Goal: Task Accomplishment & Management: Use online tool/utility

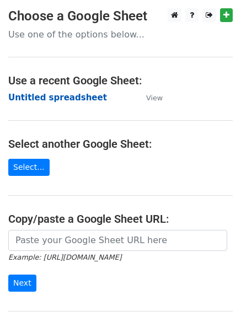
click at [49, 98] on strong "Untitled spreadsheet" at bounding box center [57, 98] width 99 height 10
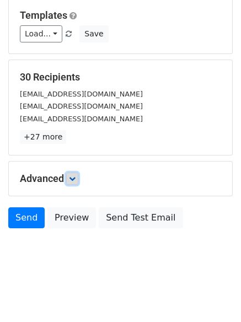
click at [74, 176] on icon at bounding box center [72, 178] width 7 height 7
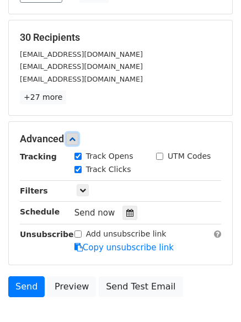
scroll to position [207, 0]
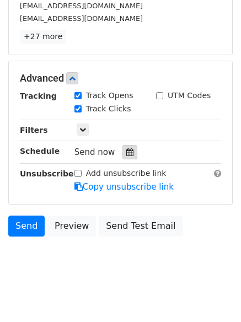
click at [124, 147] on div at bounding box center [129, 152] width 15 height 14
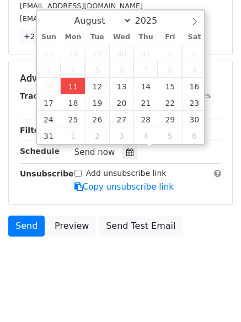
type input "2025-08-11 12:00"
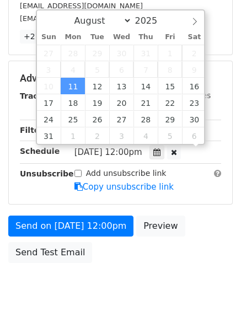
scroll to position [1, 0]
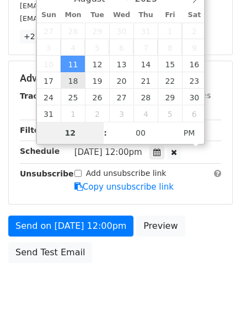
type input "4"
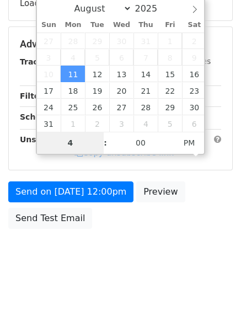
scroll to position [207, 0]
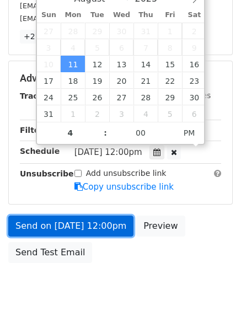
type input "2025-08-11 16:00"
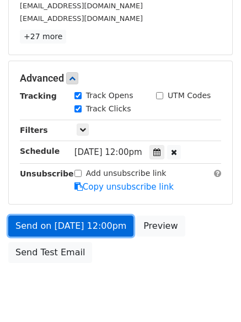
click at [83, 223] on link "Send on Aug 11 at 12:00pm" at bounding box center [70, 225] width 125 height 21
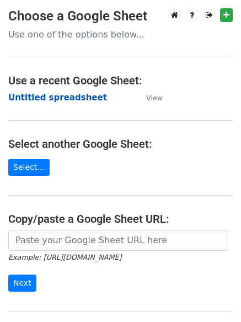
click at [31, 94] on strong "Untitled spreadsheet" at bounding box center [57, 98] width 99 height 10
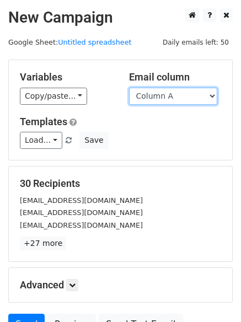
click at [176, 101] on select "Column A Column B Column C" at bounding box center [173, 96] width 88 height 17
select select "Column B"
click at [129, 88] on select "Column A Column B Column C" at bounding box center [173, 96] width 88 height 17
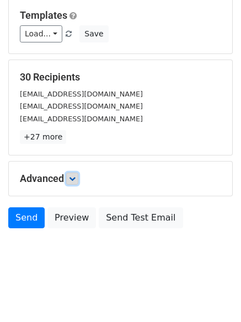
click at [78, 181] on link at bounding box center [72, 178] width 12 height 12
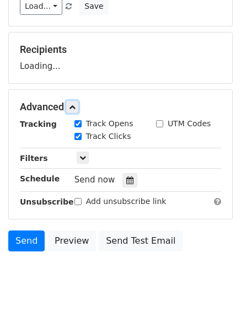
scroll to position [161, 0]
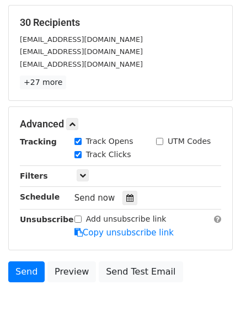
click at [126, 196] on icon at bounding box center [129, 198] width 7 height 8
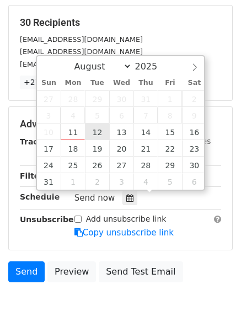
type input "2025-08-12 12:00"
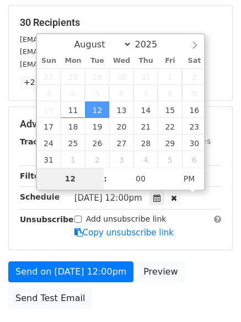
type input "5"
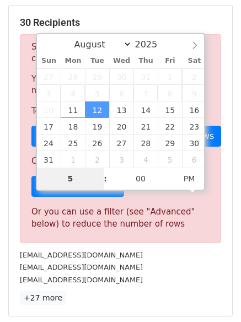
scroll to position [456, 0]
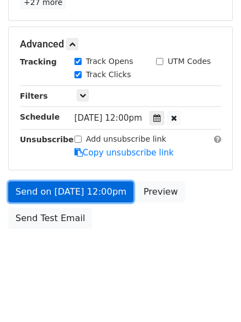
type input "2025-08-12 17:00"
click at [64, 191] on link "Send on Aug 12 at 12:00pm" at bounding box center [70, 191] width 125 height 21
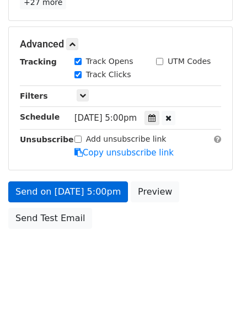
scroll to position [197, 0]
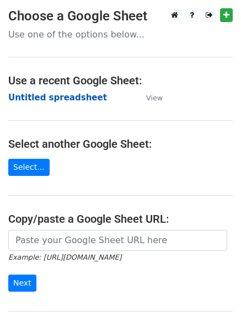
click at [46, 98] on strong "Untitled spreadsheet" at bounding box center [57, 98] width 99 height 10
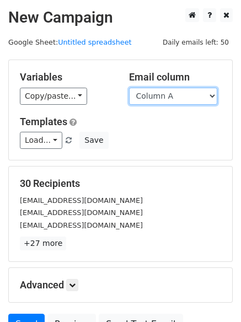
click at [159, 102] on select "Column A Column B Column C" at bounding box center [173, 96] width 88 height 17
select select "Column C"
click at [129, 88] on select "Column A Column B Column C" at bounding box center [173, 96] width 88 height 17
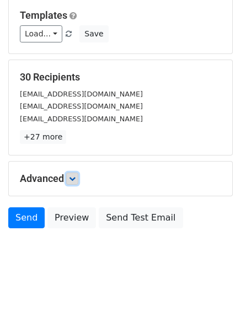
click at [78, 174] on link at bounding box center [72, 178] width 12 height 12
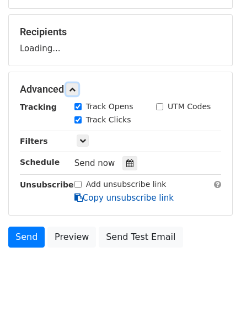
scroll to position [167, 0]
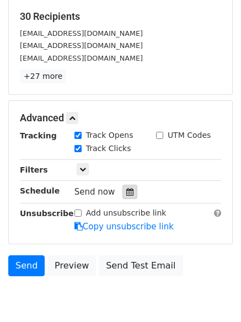
click at [126, 192] on icon at bounding box center [129, 192] width 7 height 8
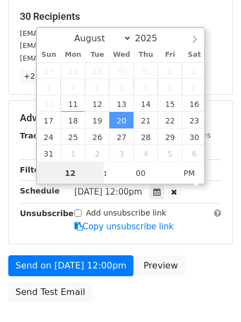
scroll to position [1, 0]
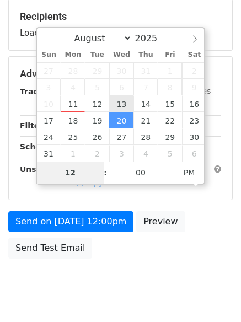
type input "2025-08-13 12:00"
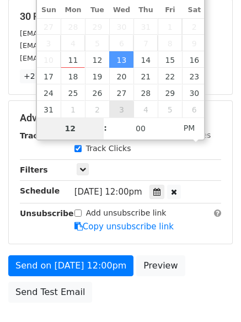
type input "6"
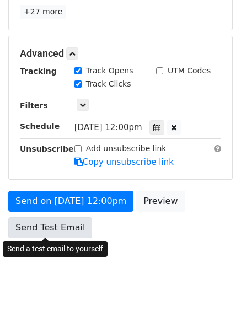
scroll to position [456, 0]
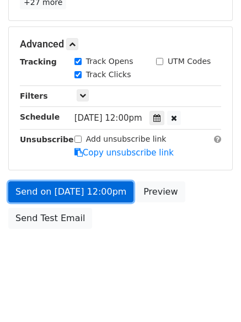
type input "2025-08-13 18:00"
click at [64, 192] on link "Send on Aug 13 at 12:00pm" at bounding box center [70, 191] width 125 height 21
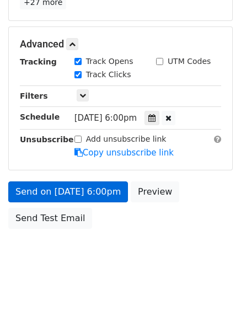
scroll to position [197, 0]
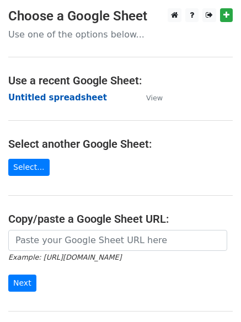
click at [24, 96] on strong "Untitled spreadsheet" at bounding box center [57, 98] width 99 height 10
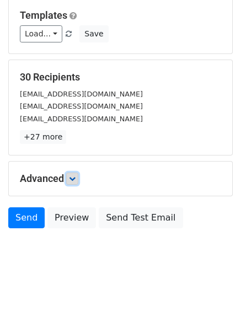
click at [73, 182] on link at bounding box center [72, 178] width 12 height 12
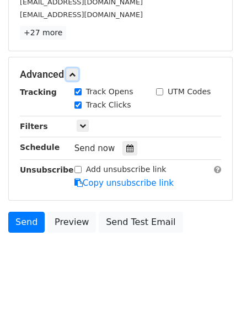
scroll to position [211, 0]
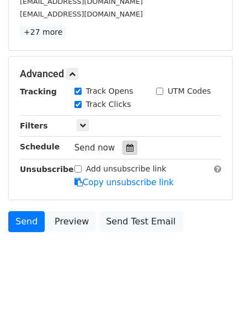
click at [127, 152] on div at bounding box center [129, 147] width 15 height 14
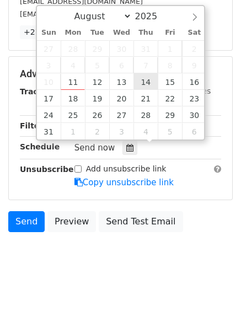
type input "2025-08-14 12:00"
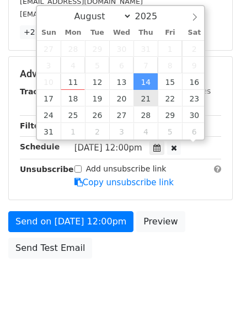
scroll to position [1, 0]
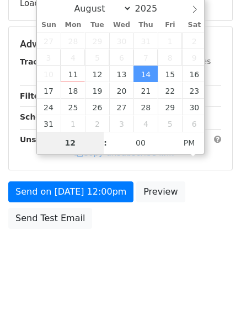
type input "7"
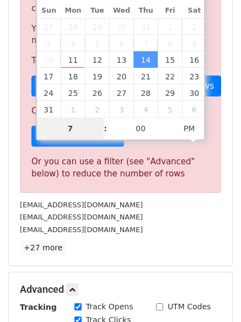
scroll to position [456, 0]
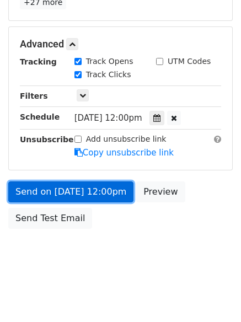
type input "2025-08-14 19:00"
click at [84, 195] on link "Send on Aug 14 at 12:00pm" at bounding box center [70, 191] width 125 height 21
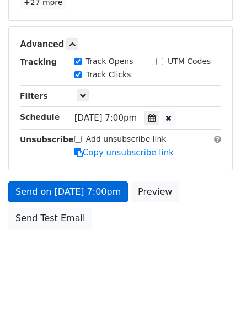
scroll to position [197, 0]
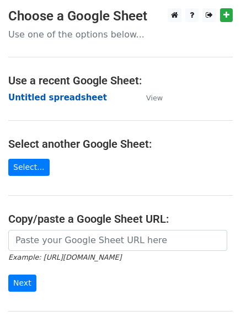
click at [26, 100] on strong "Untitled spreadsheet" at bounding box center [57, 98] width 99 height 10
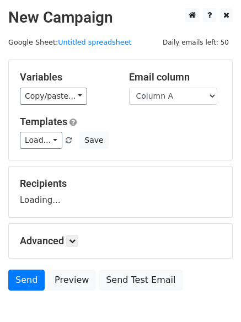
click at [180, 105] on div "Variables Copy/paste... {{Column A}} {{Column B}} {{Column C}} Email column Col…" at bounding box center [120, 110] width 223 height 100
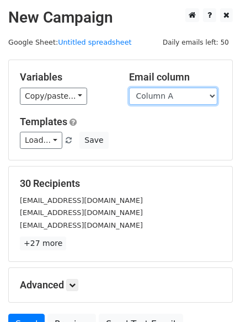
click at [169, 101] on select "Column A Column B Column C" at bounding box center [173, 96] width 88 height 17
select select "Column B"
click at [129, 88] on select "Column A Column B Column C" at bounding box center [173, 96] width 88 height 17
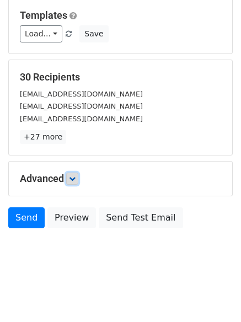
click at [74, 173] on link at bounding box center [72, 178] width 12 height 12
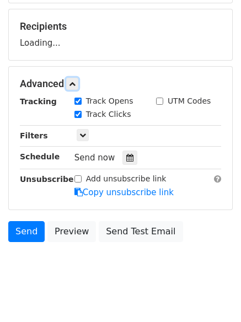
scroll to position [158, 0]
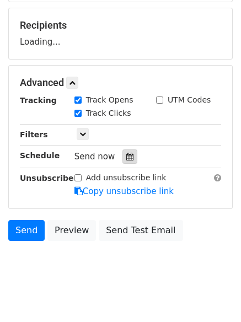
click at [123, 163] on div at bounding box center [129, 156] width 15 height 14
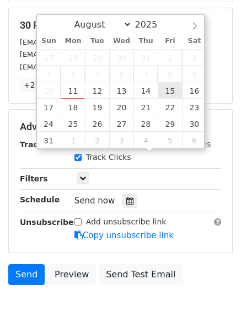
type input "[DATE] 12:00"
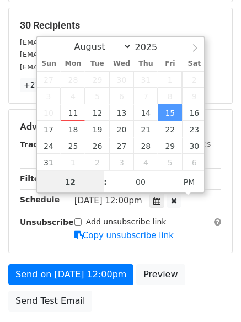
scroll to position [1, 0]
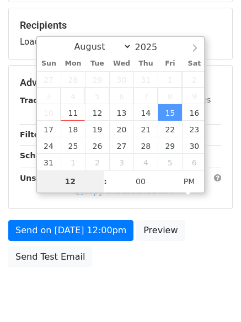
type input "8"
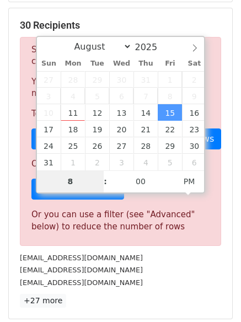
scroll to position [456, 0]
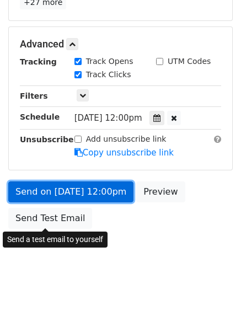
type input "[DATE] 20:00"
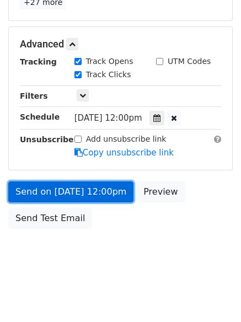
click at [72, 195] on link "Send on [DATE] 12:00pm" at bounding box center [70, 191] width 125 height 21
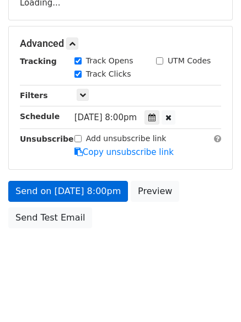
scroll to position [197, 0]
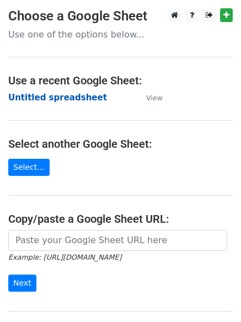
click at [37, 96] on strong "Untitled spreadsheet" at bounding box center [57, 98] width 99 height 10
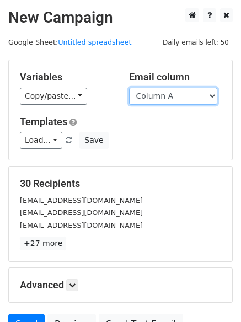
click at [159, 101] on select "Column A Column B Column C" at bounding box center [173, 96] width 88 height 17
select select "Column C"
click at [129, 88] on select "Column A Column B Column C" at bounding box center [173, 96] width 88 height 17
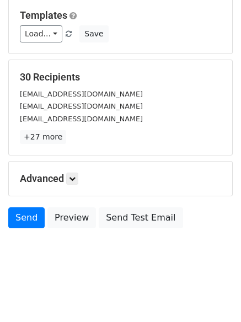
click at [83, 167] on div "Advanced Tracking Track Opens UTM Codes Track Clicks Filters Only include sprea…" at bounding box center [120, 178] width 223 height 34
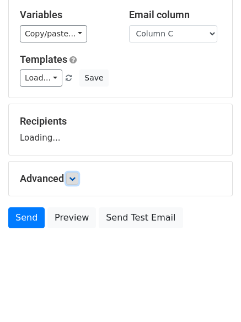
click at [75, 178] on icon at bounding box center [72, 178] width 7 height 7
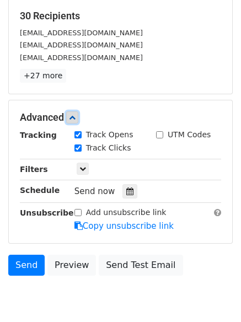
scroll to position [170, 0]
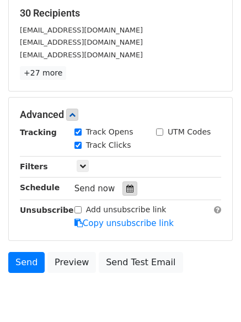
click at [126, 189] on icon at bounding box center [129, 189] width 7 height 8
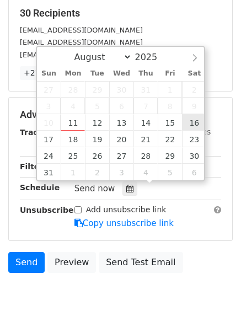
type input "[DATE] 12:00"
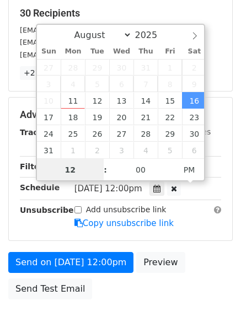
scroll to position [1, 0]
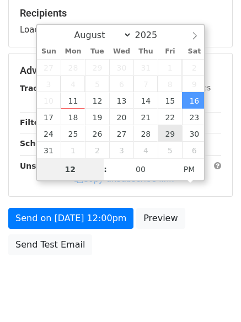
type input "9"
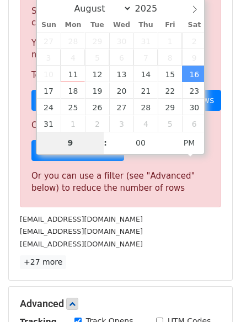
scroll to position [456, 0]
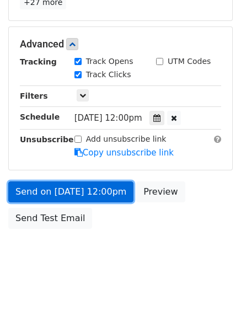
type input "[DATE] 21:00"
click at [72, 188] on link "Send on [DATE] 12:00pm" at bounding box center [70, 191] width 125 height 21
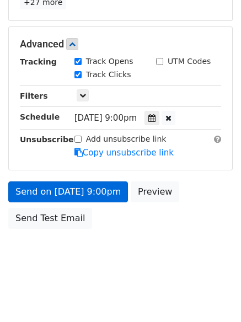
scroll to position [197, 0]
